Goal: Task Accomplishment & Management: Use online tool/utility

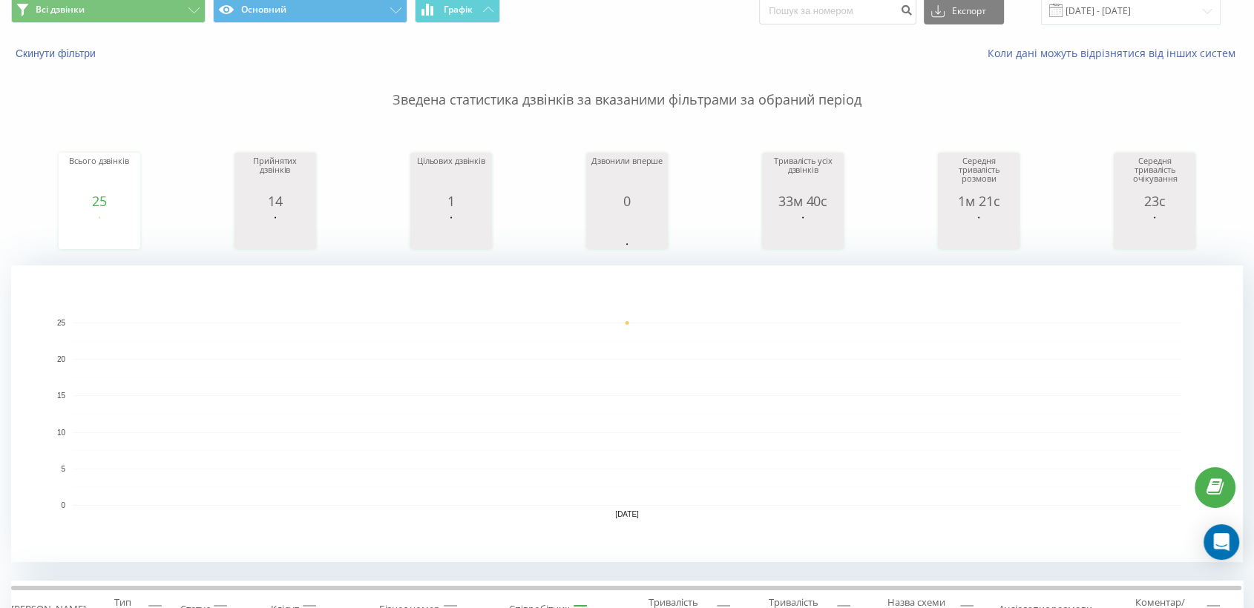
scroll to position [247, 0]
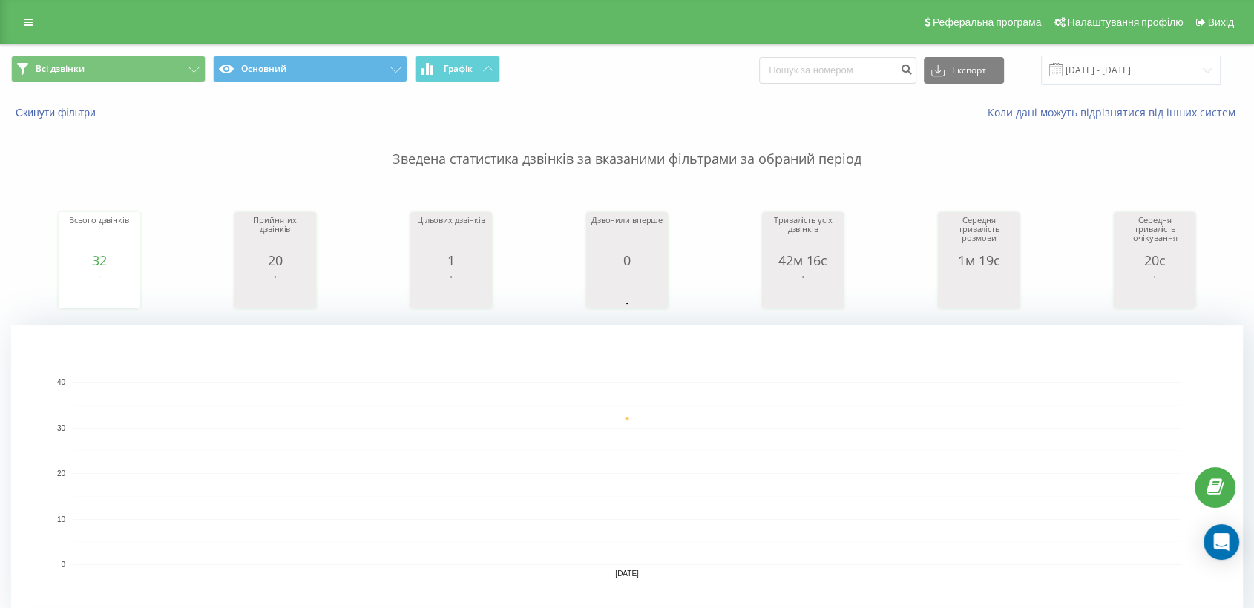
scroll to position [329, 0]
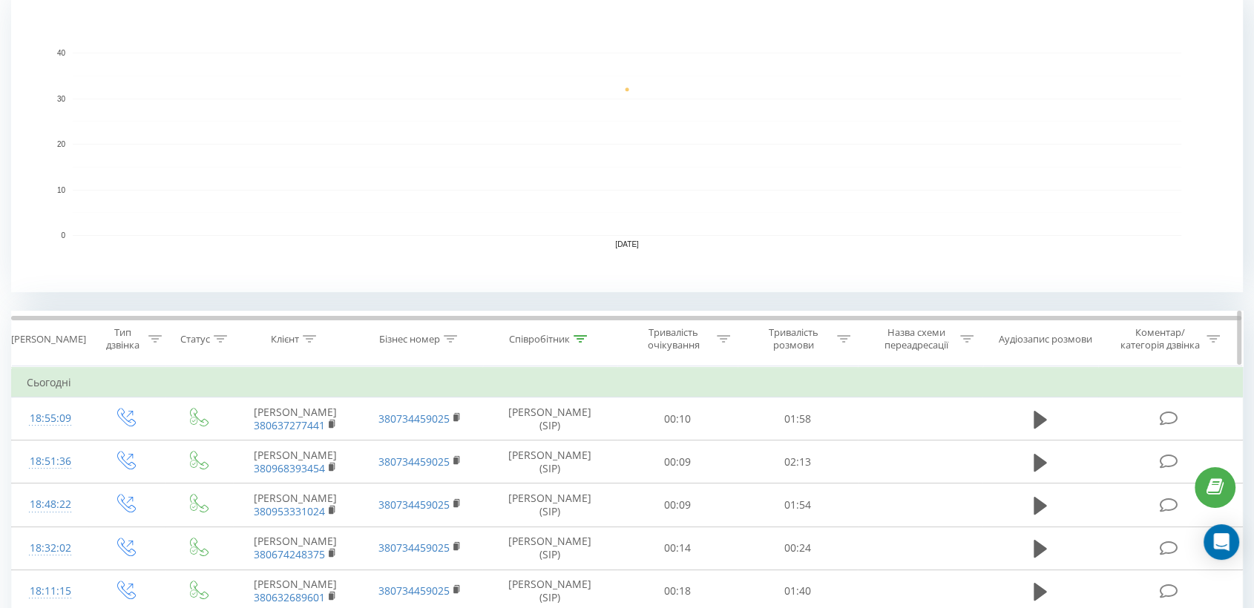
click at [835, 338] on div "Тривалість розмови" at bounding box center [802, 338] width 96 height 25
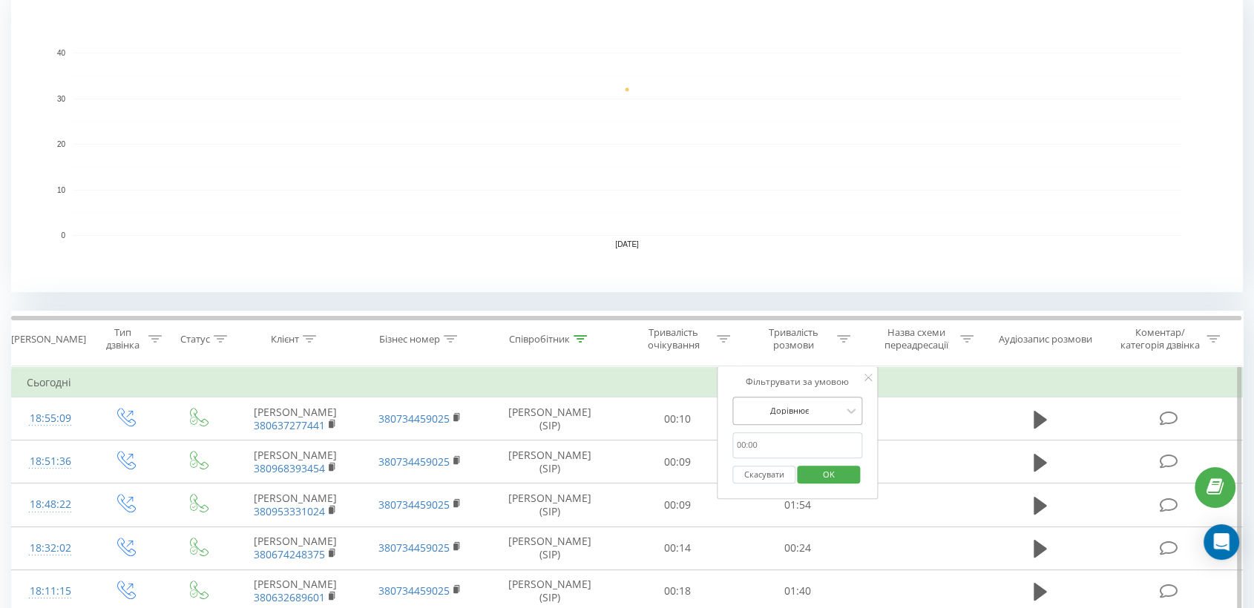
click at [784, 413] on div at bounding box center [789, 411] width 105 height 14
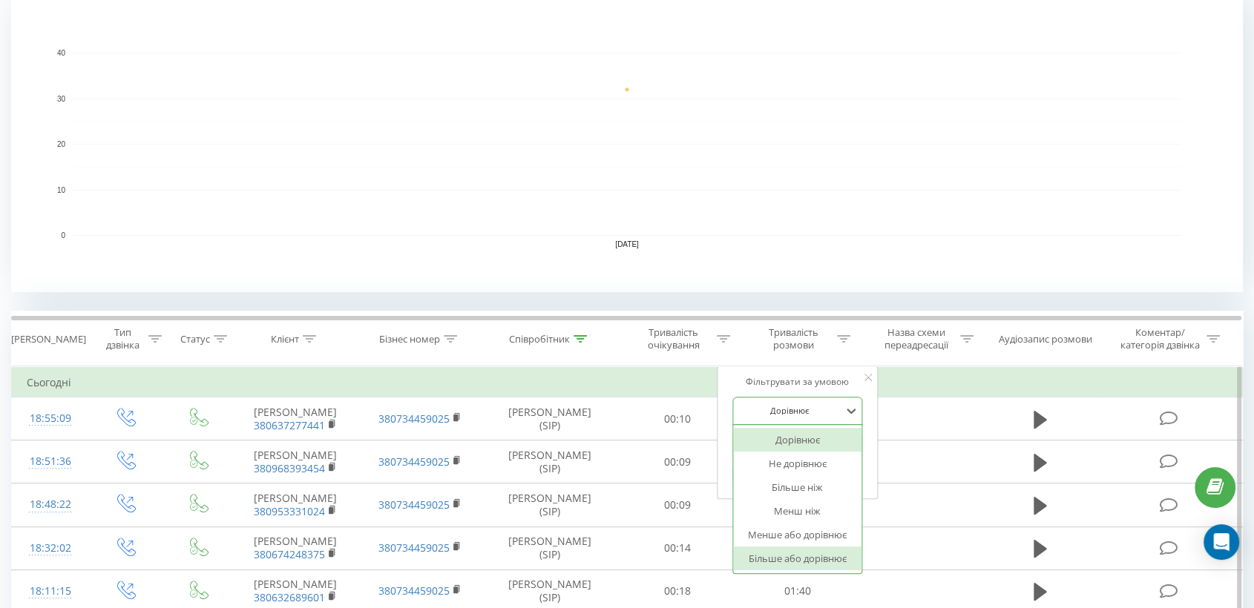
click at [809, 563] on div "Більше або дорівнює" at bounding box center [797, 559] width 129 height 24
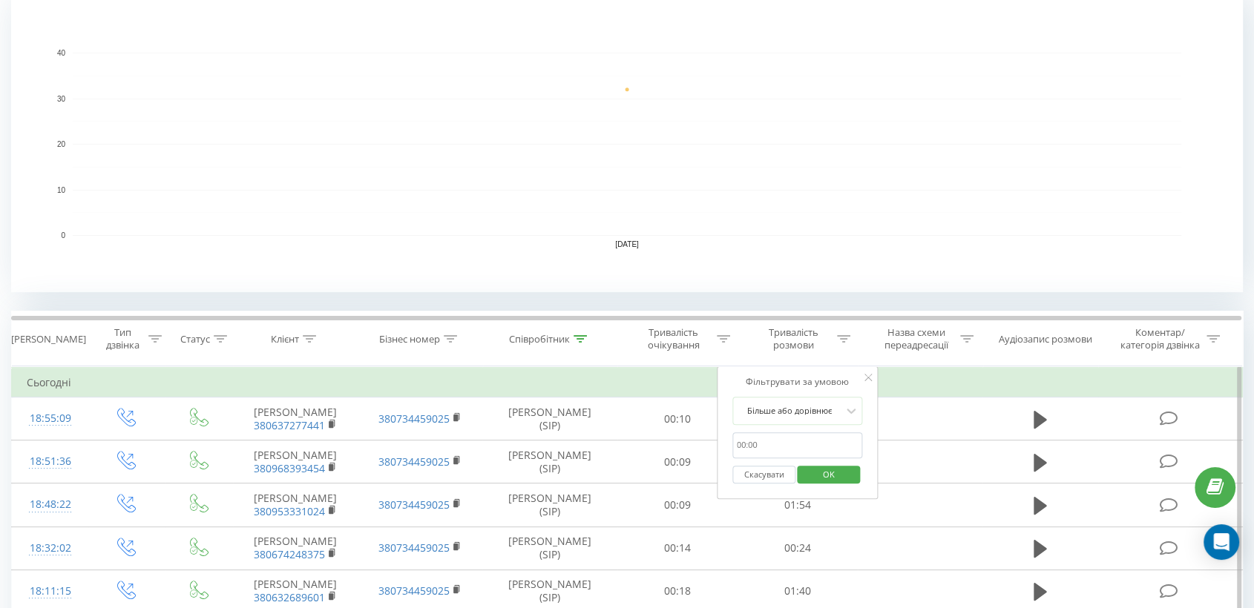
click at [810, 442] on input "text" at bounding box center [797, 446] width 131 height 26
type input "00:30"
drag, startPoint x: 845, startPoint y: 476, endPoint x: 633, endPoint y: 31, distance: 493.2
click at [843, 476] on span "OK" at bounding box center [829, 474] width 42 height 23
